Goal: Task Accomplishment & Management: Manage account settings

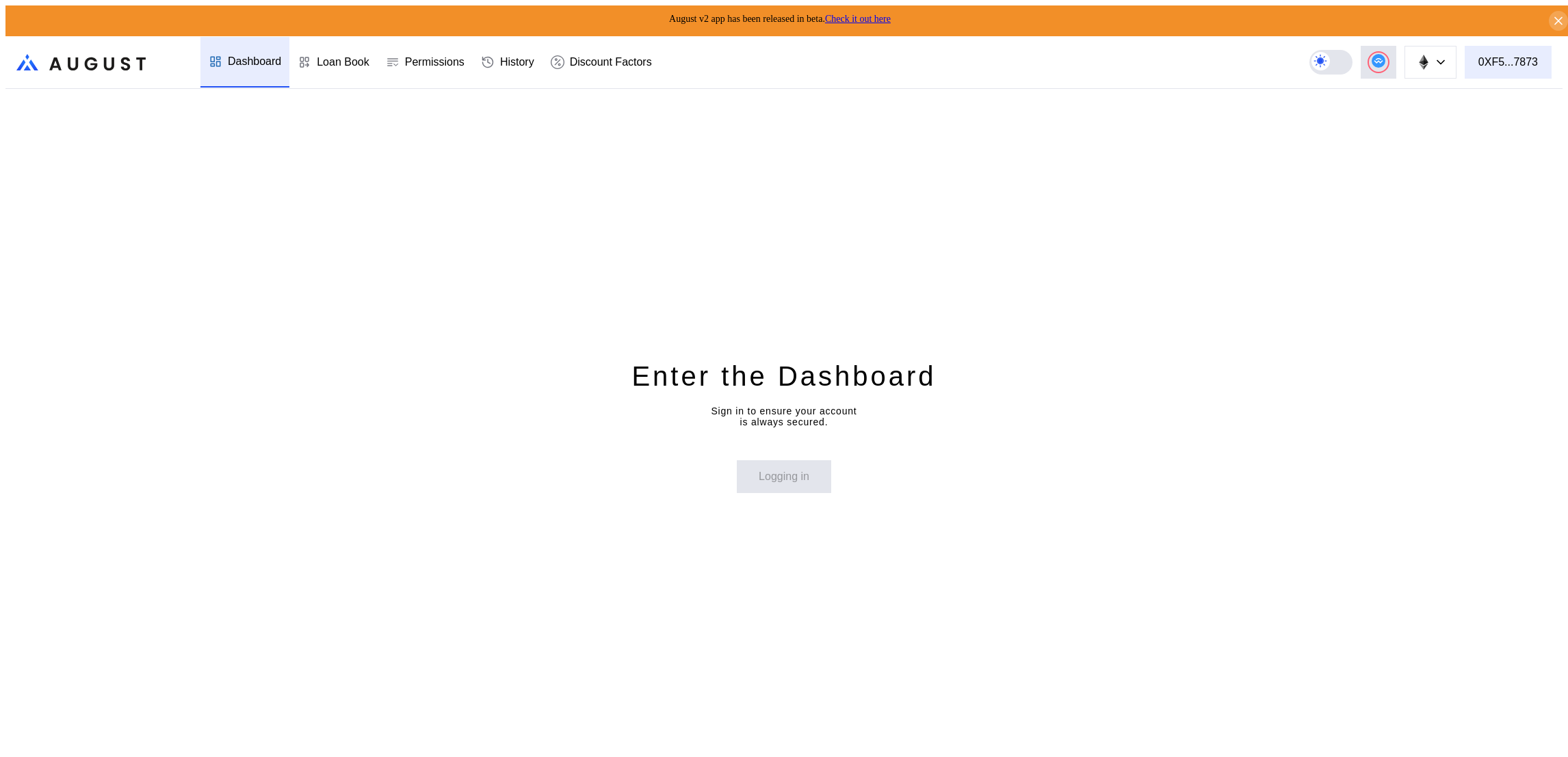
click at [1505, 56] on div "0XF5...7873" at bounding box center [1508, 62] width 59 height 12
click at [1548, 68] on button "0XF5...7873" at bounding box center [1508, 62] width 86 height 33
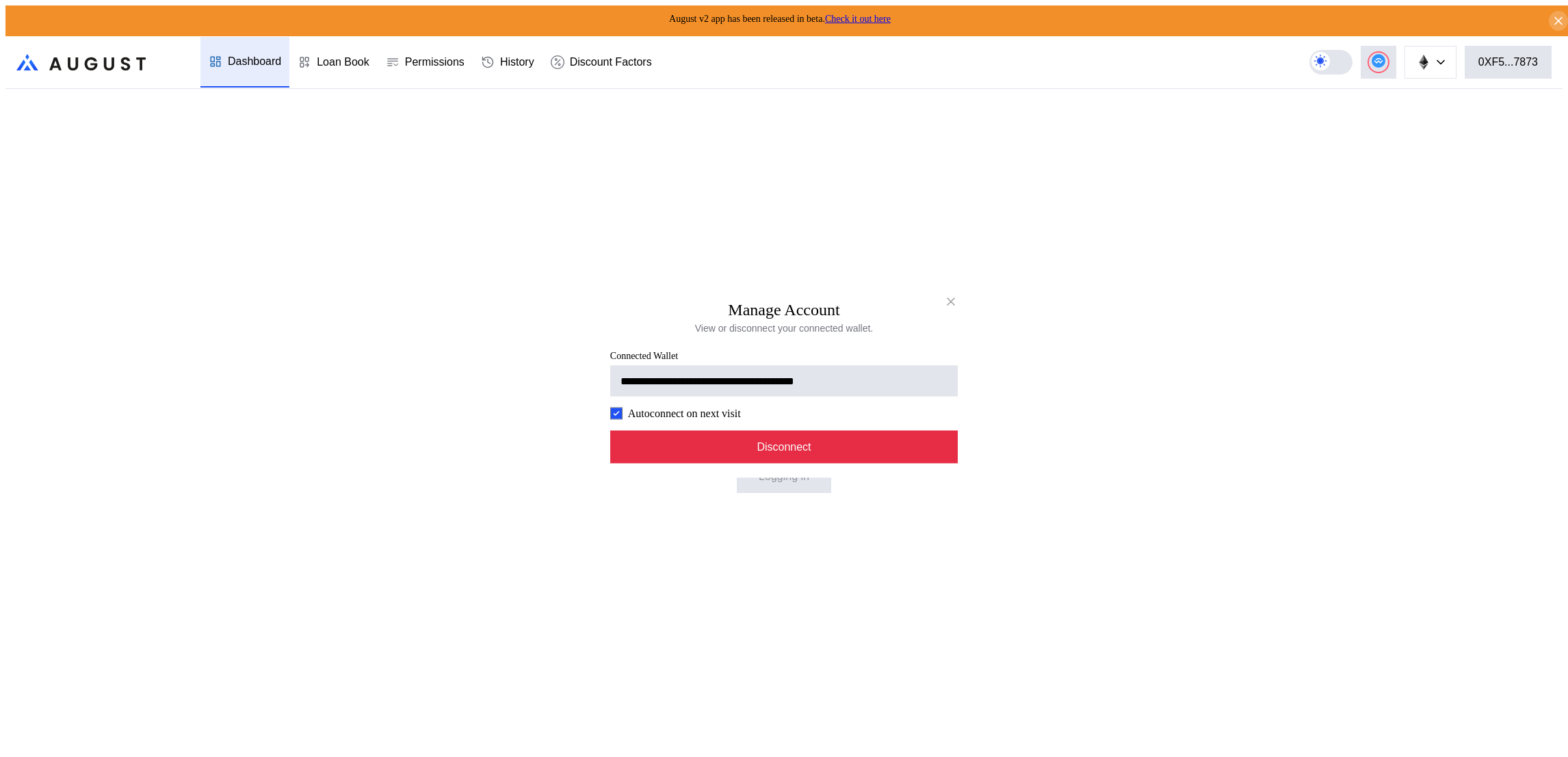
click at [749, 438] on button "Disconnect" at bounding box center [784, 447] width 348 height 33
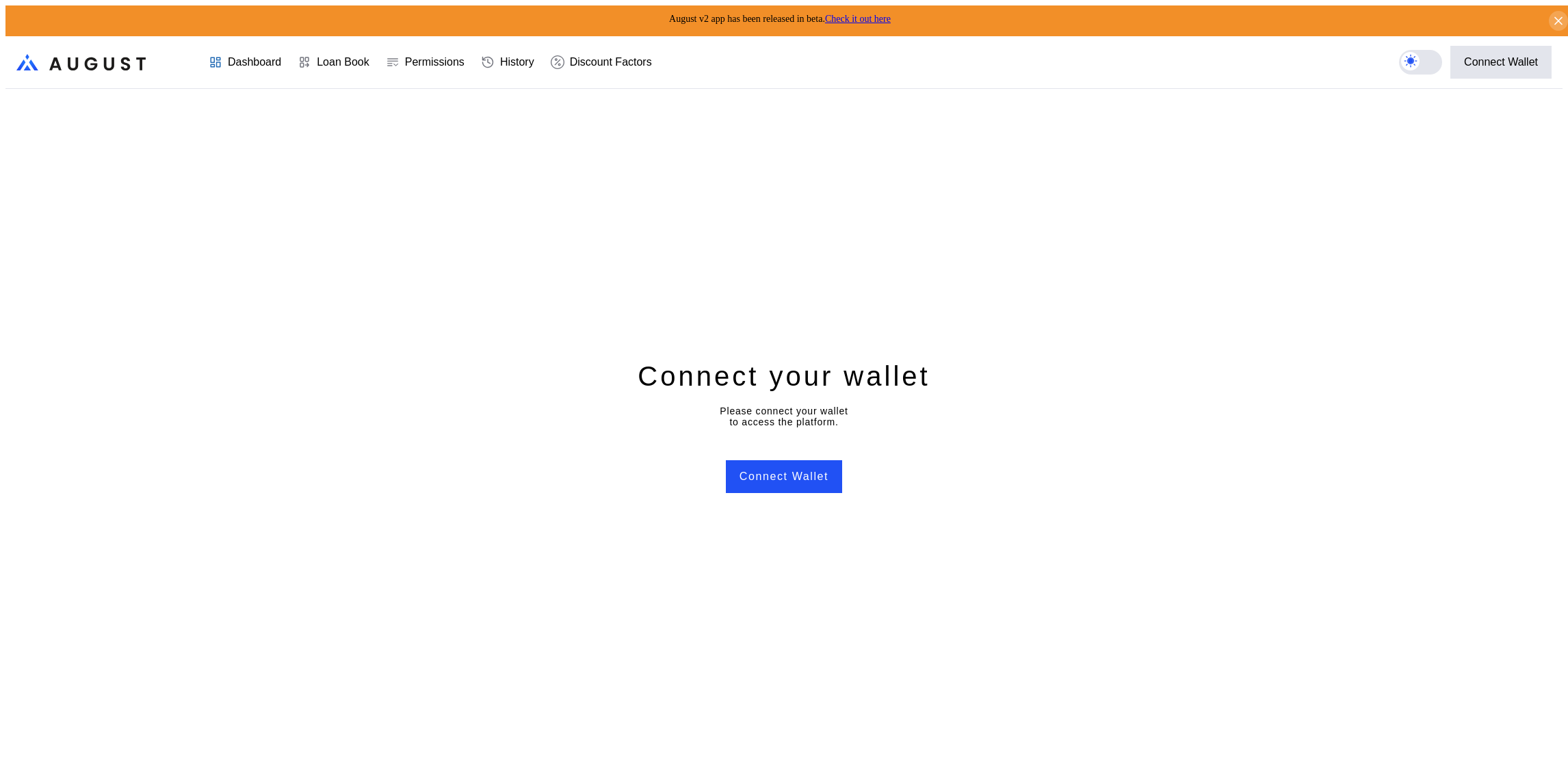
click at [1537, 75] on header ".cls-1 { fill: url(#radial-gradient); } .cls-1, .cls-2 { stroke-width: 0px; } .…" at bounding box center [784, 63] width 1557 height 52
drag, startPoint x: 1537, startPoint y: 75, endPoint x: 1475, endPoint y: 55, distance: 65.1
click at [1475, 56] on div "Connect Wallet" at bounding box center [1501, 62] width 74 height 12
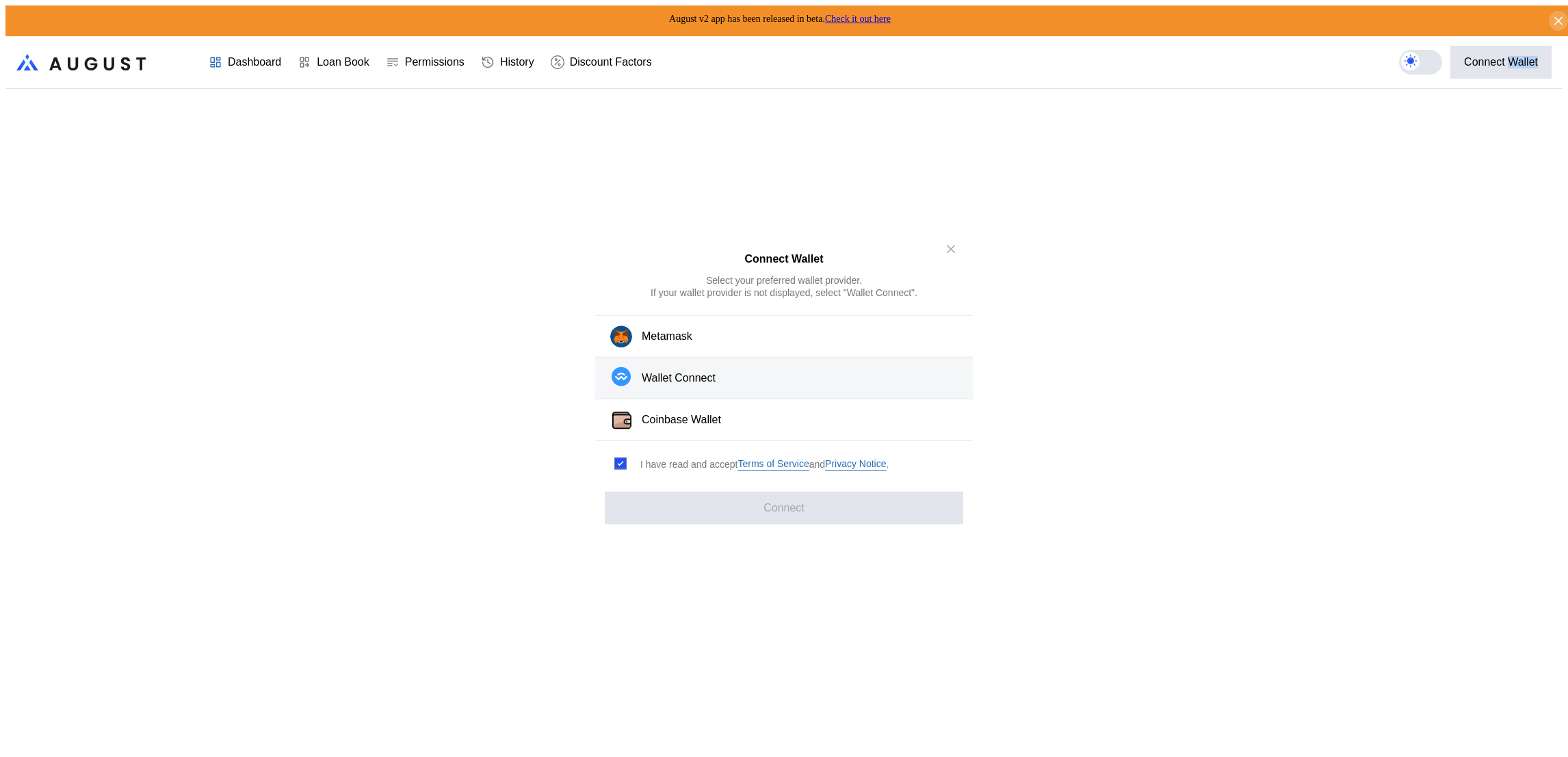
click at [721, 382] on button "Wallet Connect" at bounding box center [784, 379] width 377 height 42
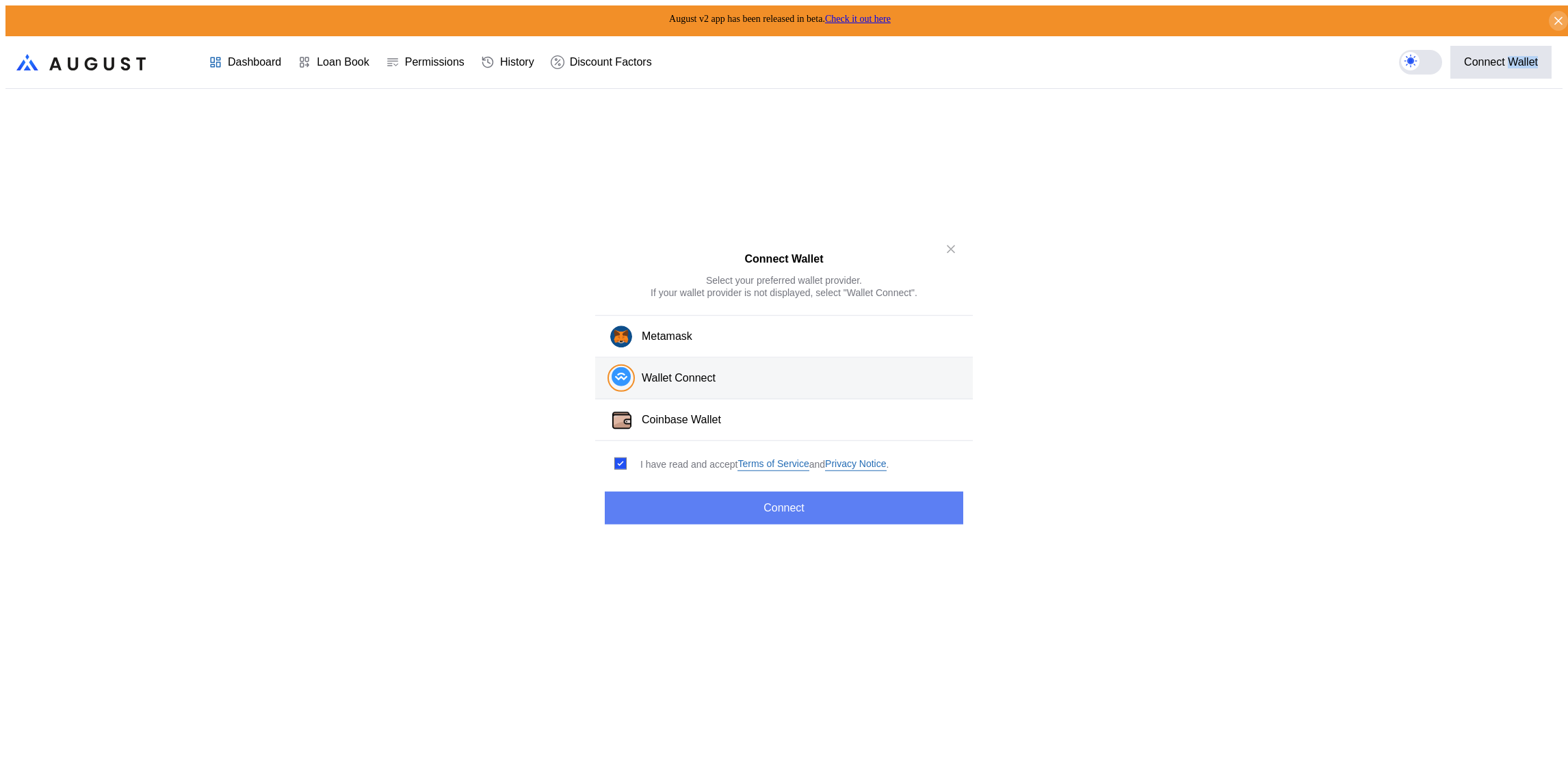
click at [693, 509] on button "Connect" at bounding box center [784, 508] width 358 height 33
